Goal: Navigation & Orientation: Understand site structure

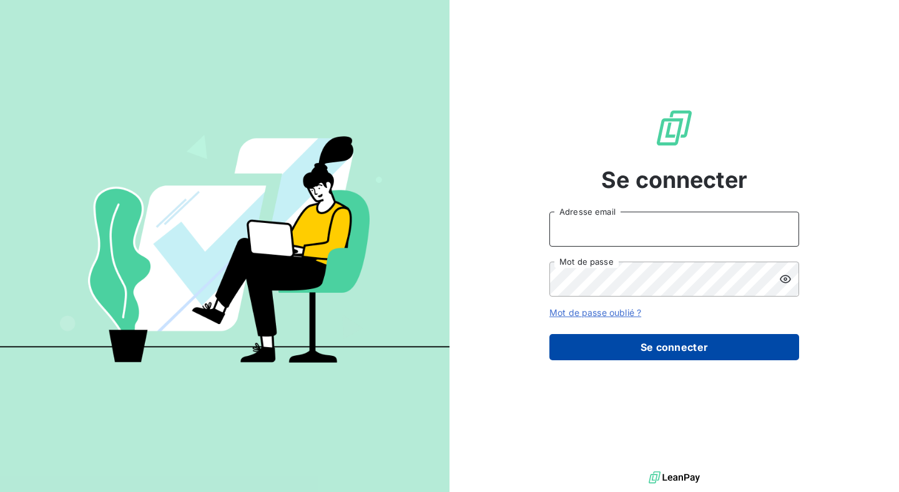
type input "[EMAIL_ADDRESS][DOMAIN_NAME]"
click at [703, 336] on button "Se connecter" at bounding box center [675, 347] width 250 height 26
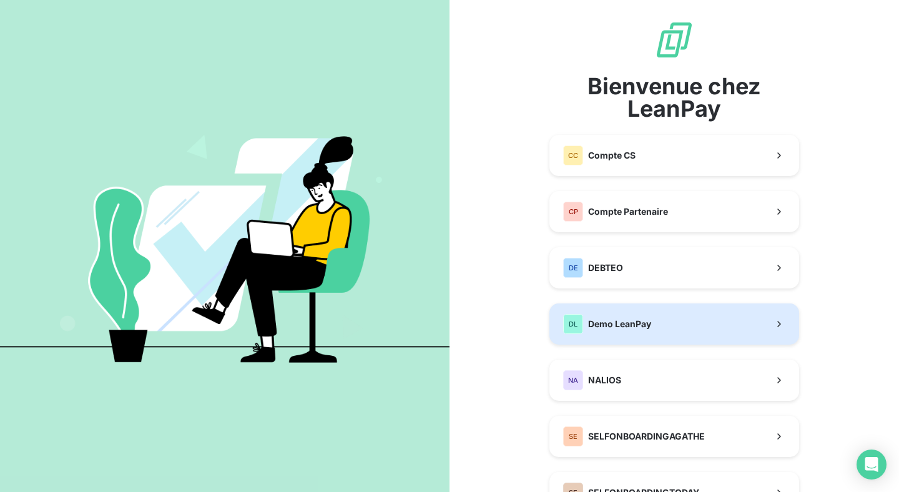
click at [693, 339] on button "DL Demo LeanPay" at bounding box center [675, 324] width 250 height 41
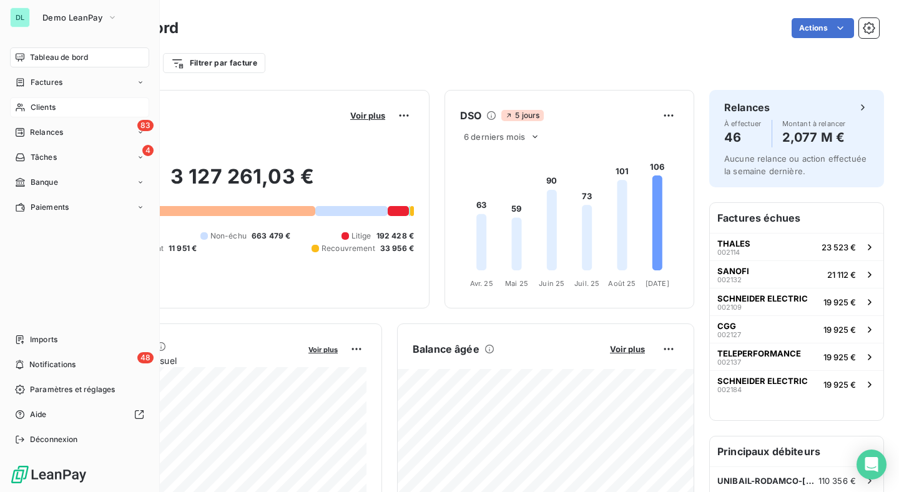
click at [41, 102] on span "Clients" at bounding box center [43, 107] width 25 height 11
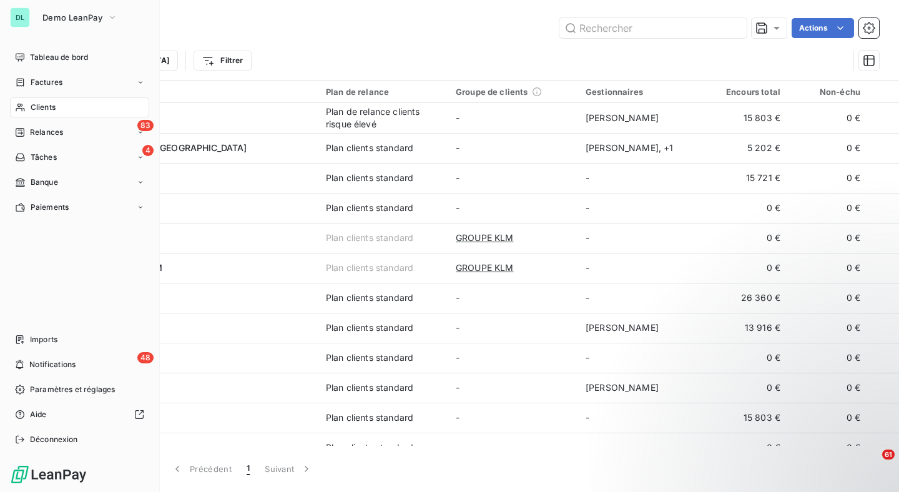
click at [51, 109] on span "Clients" at bounding box center [43, 107] width 25 height 11
click at [62, 76] on div "Factures" at bounding box center [79, 82] width 139 height 20
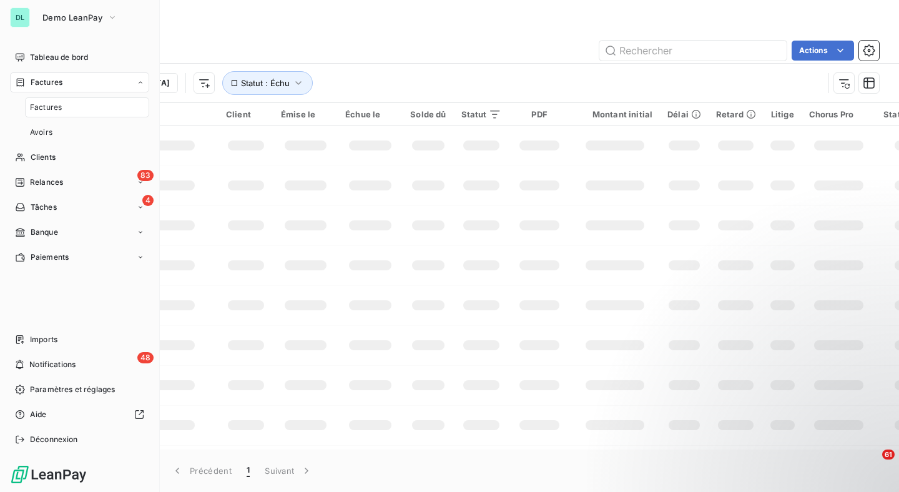
click at [59, 99] on div "Factures" at bounding box center [87, 107] width 124 height 20
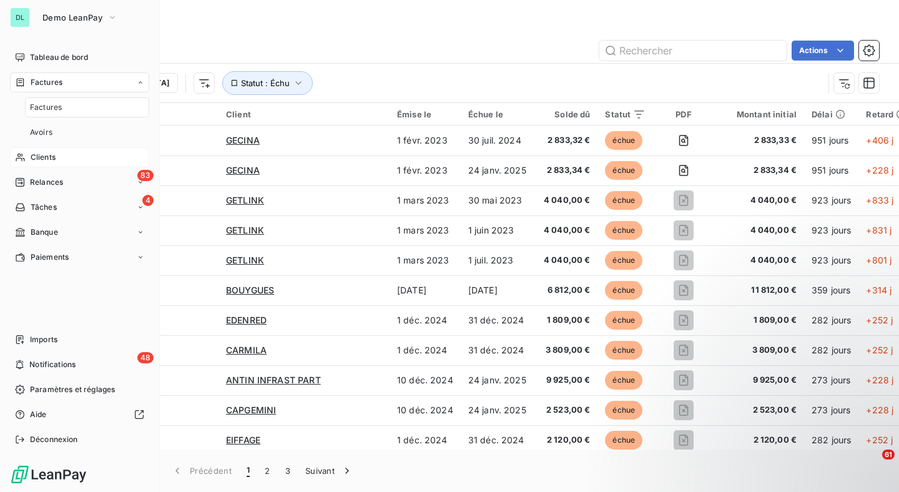
click at [50, 156] on span "Clients" at bounding box center [43, 157] width 25 height 11
